Goal: Task Accomplishment & Management: Manage account settings

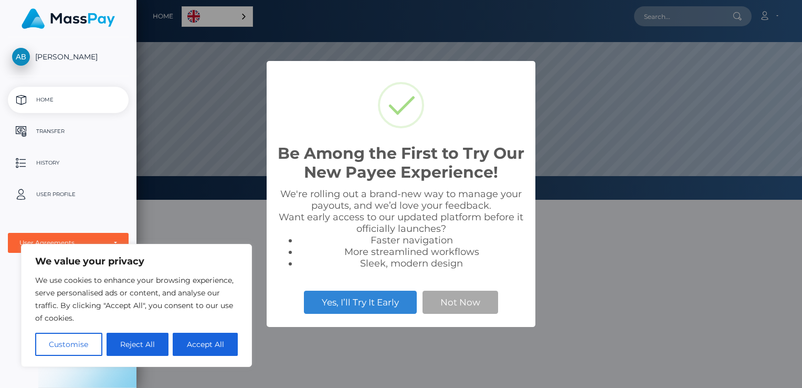
scroll to position [200, 666]
click at [195, 339] on button "Accept All" at bounding box center [205, 343] width 65 height 23
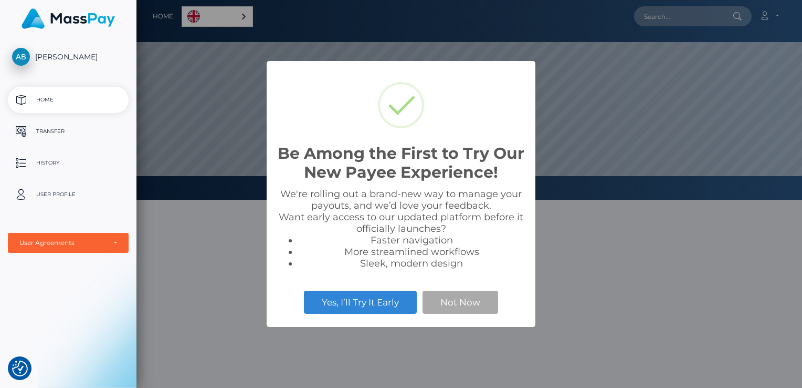
checkbox input "true"
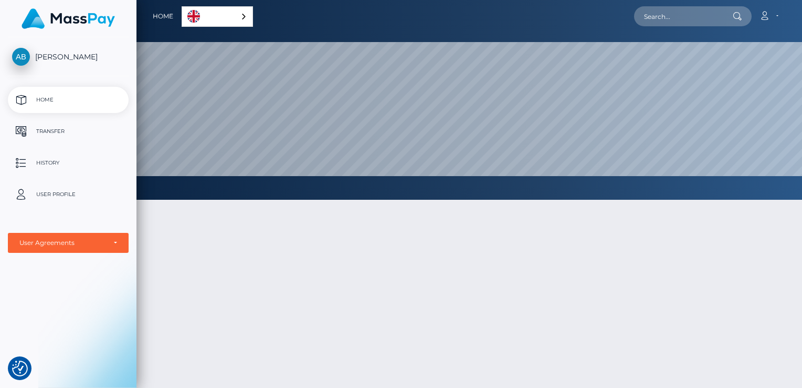
click at [242, 16] on div "English" at bounding box center [217, 16] width 71 height 20
click at [242, 16] on link "English" at bounding box center [219, 16] width 74 height 19
click at [53, 196] on p "User Profile" at bounding box center [68, 194] width 112 height 16
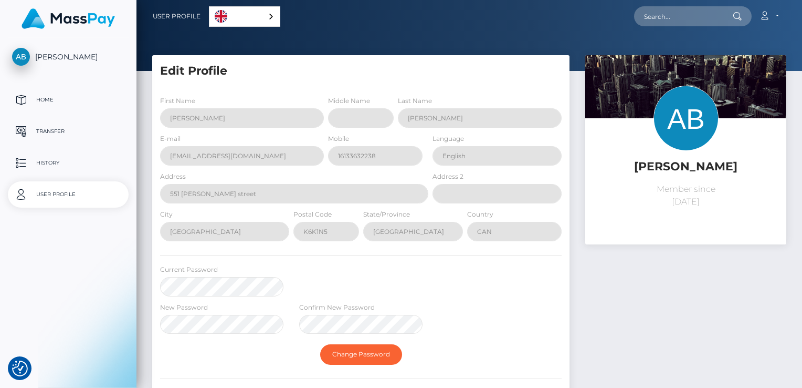
select select
click at [450, 19] on div "Account Edit Profile Logout" at bounding box center [533, 16] width 506 height 22
click at [56, 100] on p "Home" at bounding box center [68, 100] width 112 height 16
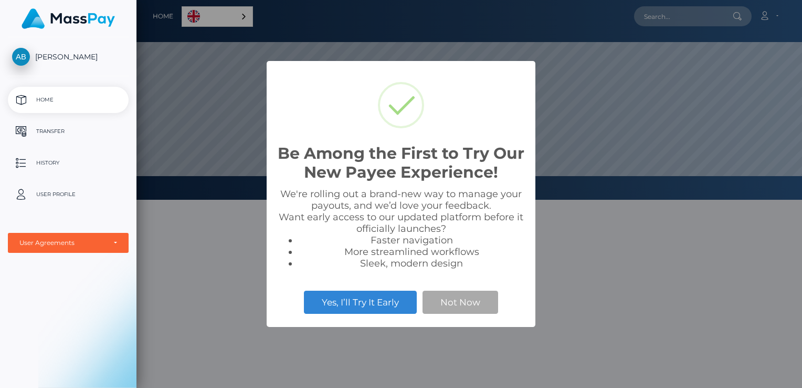
scroll to position [200, 666]
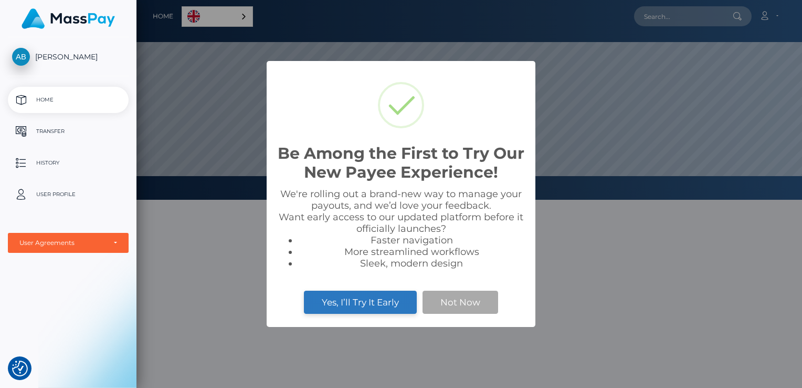
click at [319, 302] on button "Yes, I’ll Try It Early" at bounding box center [360, 301] width 113 height 23
